Goal: Find specific page/section: Find specific page/section

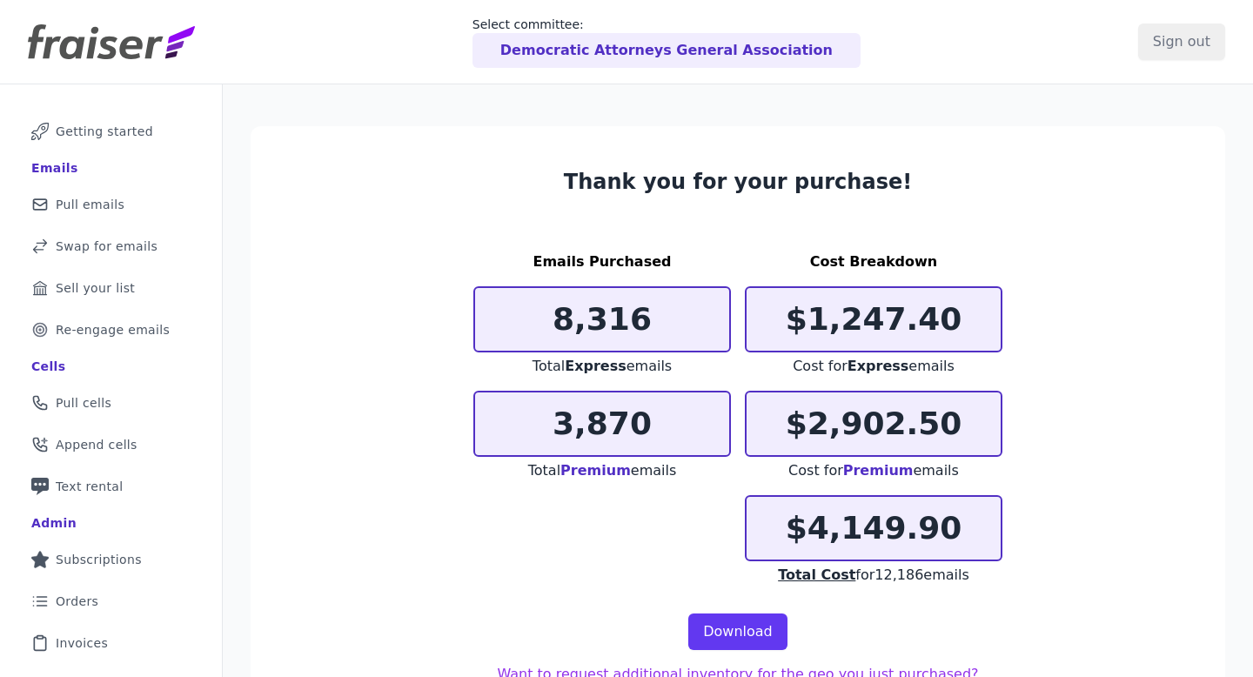
click at [753, 43] on p "Democratic Attorneys General Association" at bounding box center [666, 50] width 332 height 21
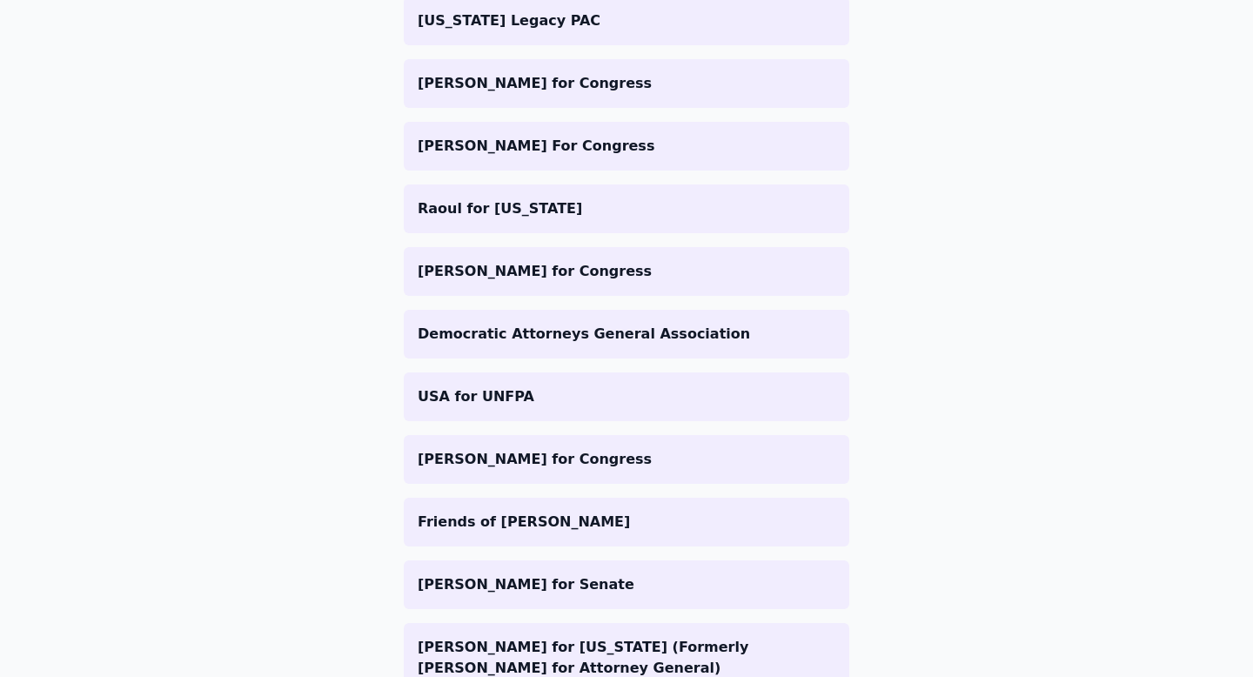
scroll to position [795, 0]
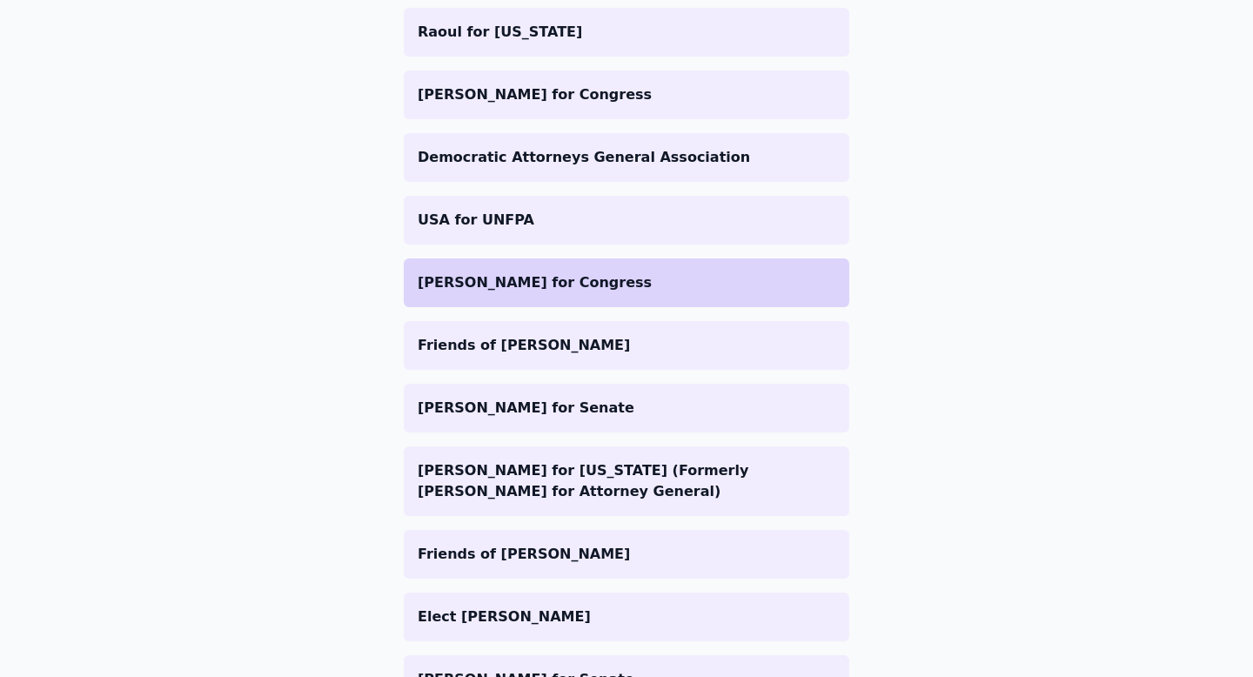
click at [632, 299] on li "[PERSON_NAME] for Congress" at bounding box center [626, 282] width 445 height 49
